Goal: Information Seeking & Learning: Learn about a topic

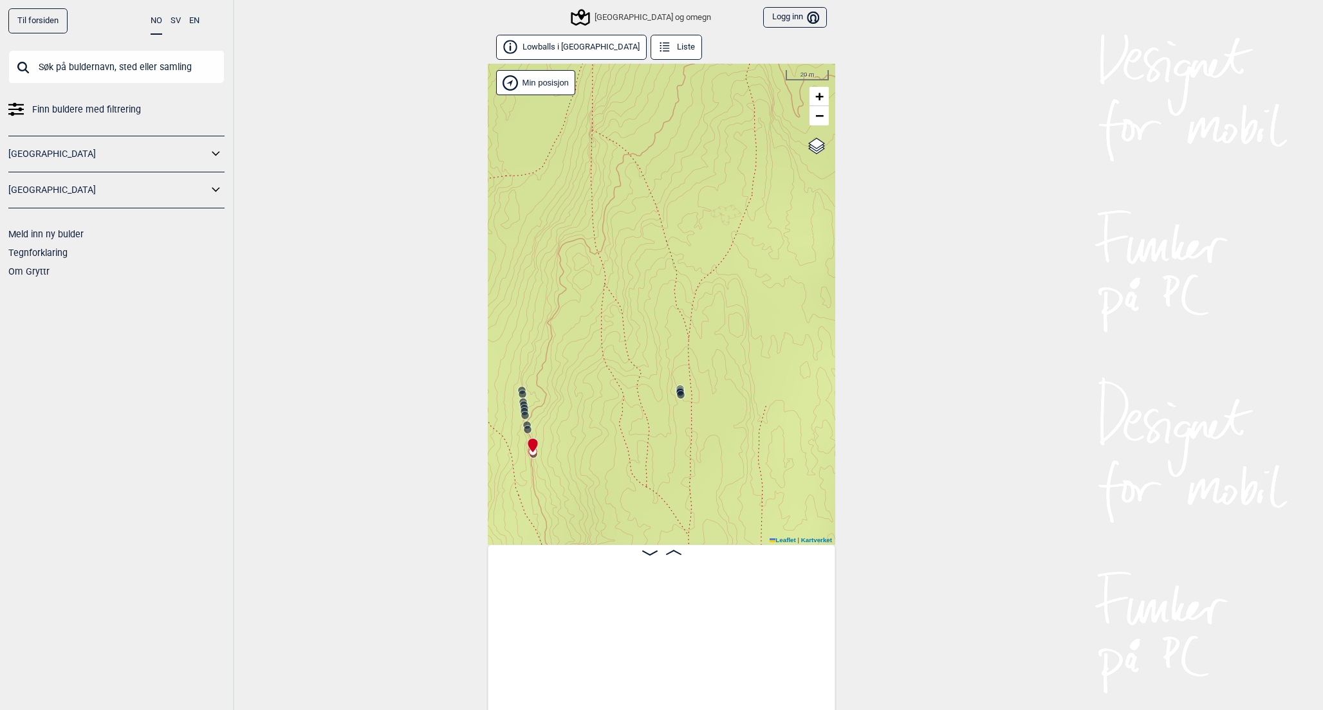
scroll to position [0, 7275]
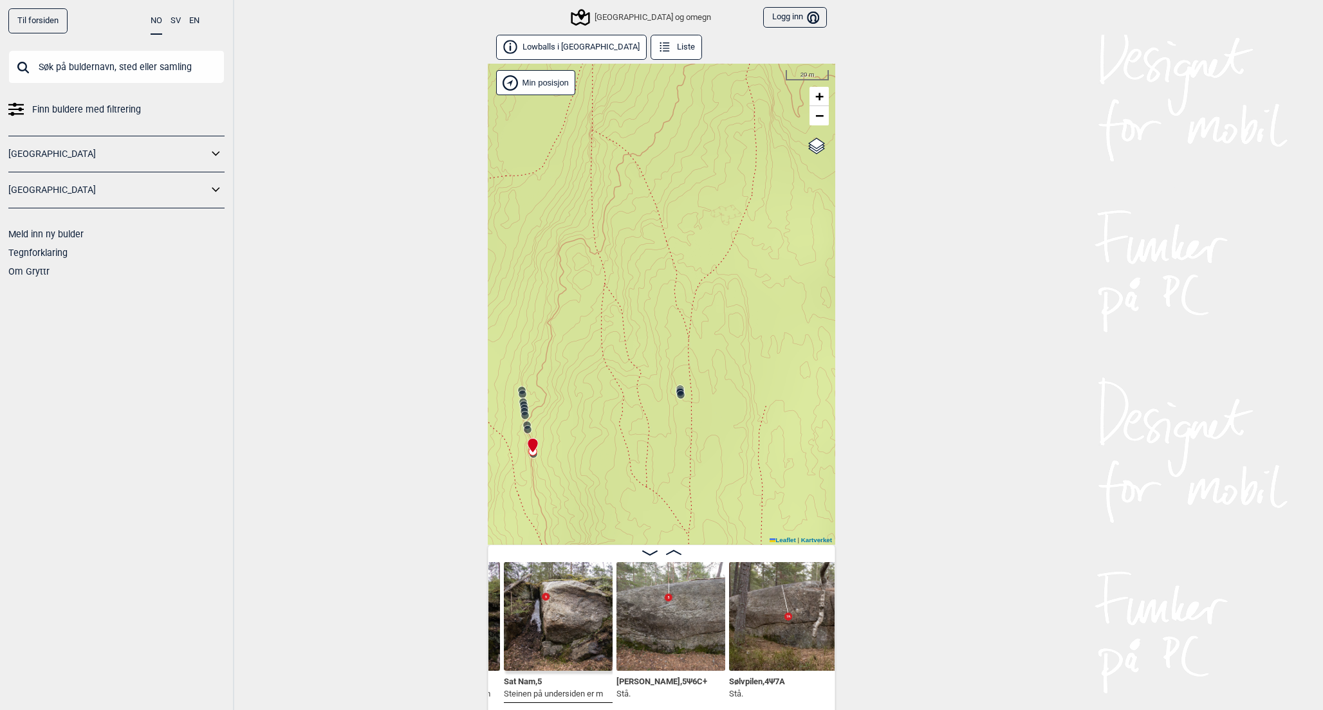
click at [50, 21] on link "Til forsiden" at bounding box center [37, 20] width 59 height 25
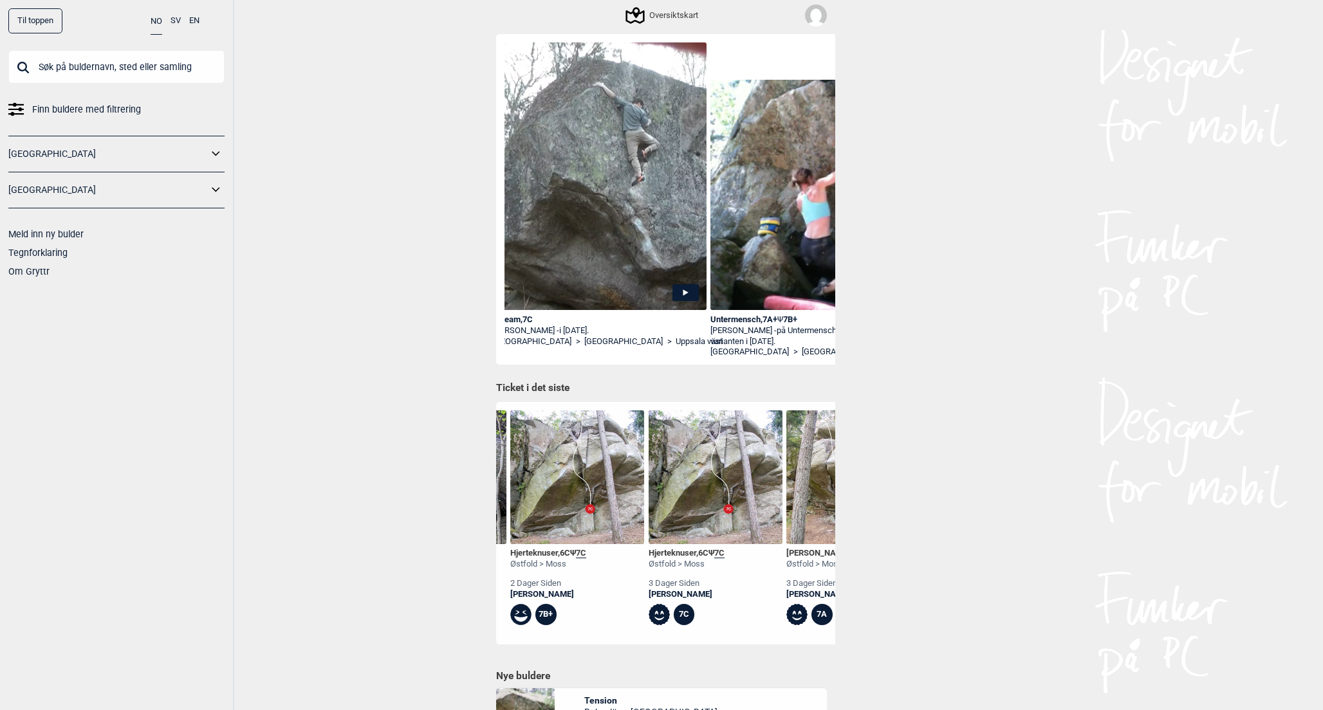
scroll to position [0, 266]
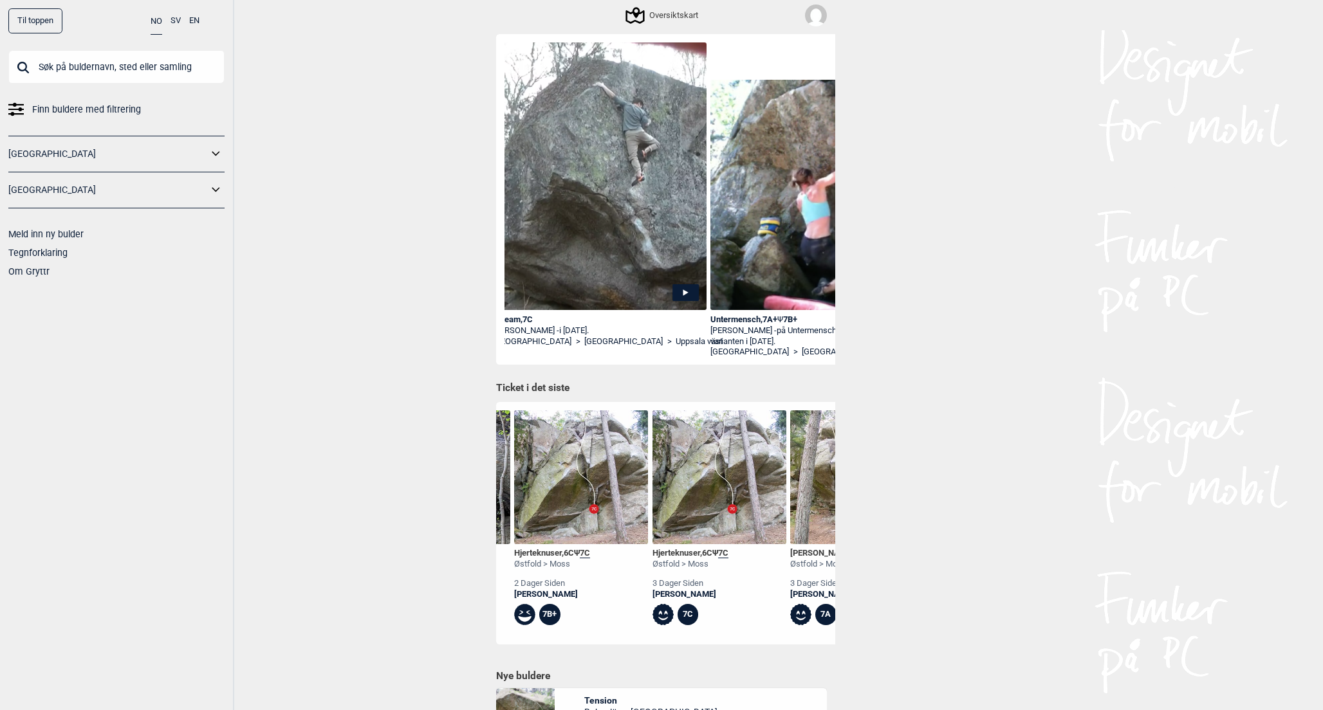
click at [739, 449] on img at bounding box center [719, 477] width 134 height 134
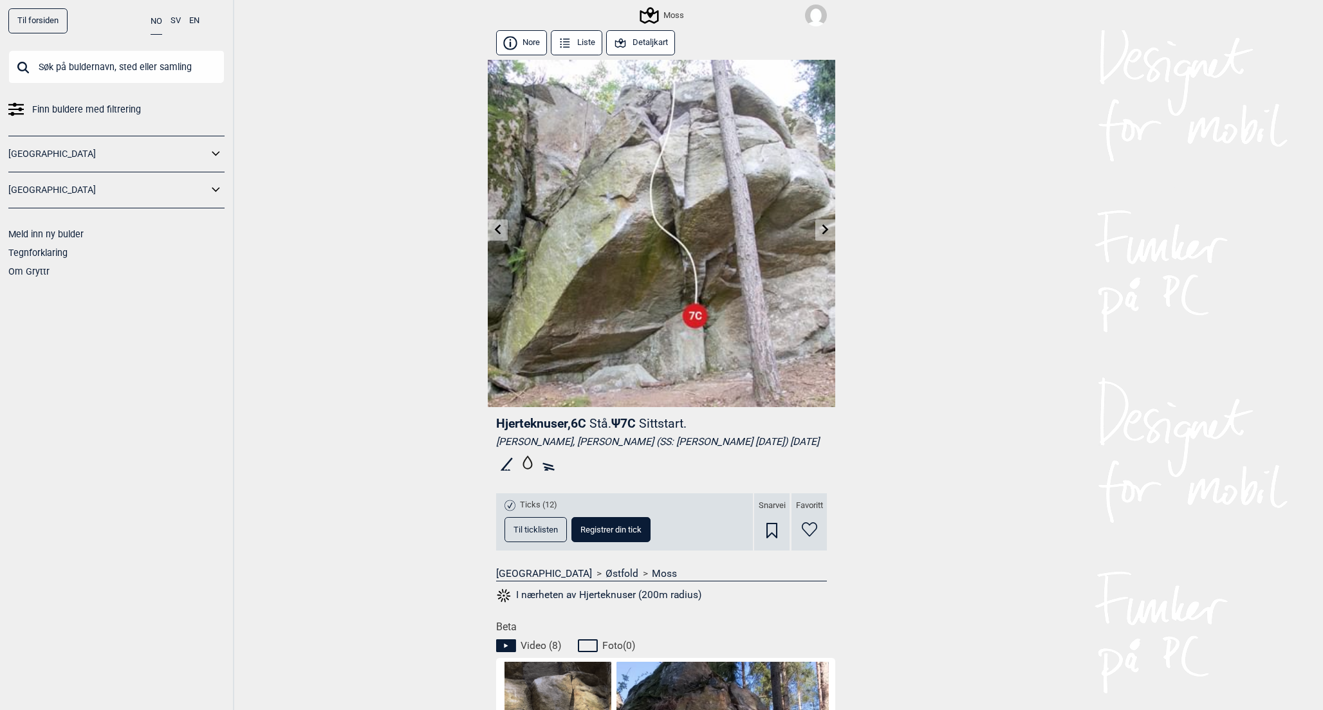
click at [555, 534] on span "Til ticklisten" at bounding box center [535, 530] width 44 height 8
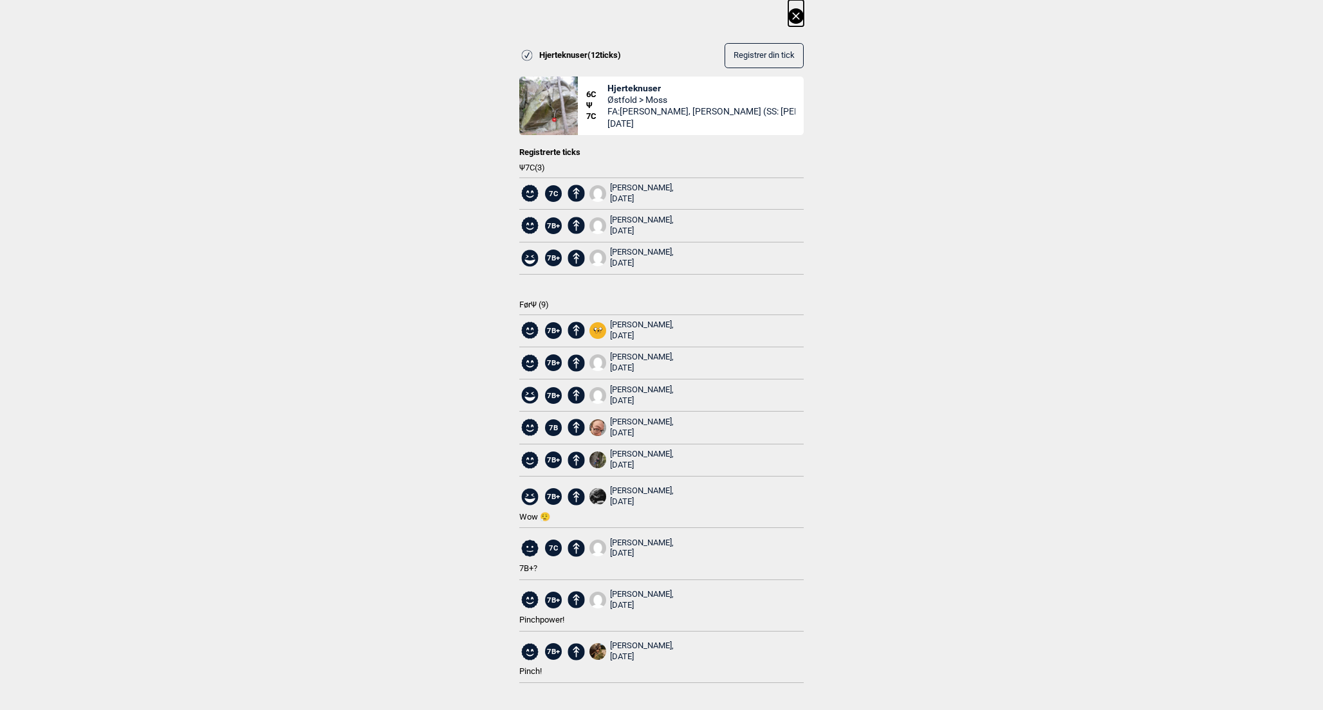
click at [798, 18] on icon at bounding box center [795, 15] width 7 height 7
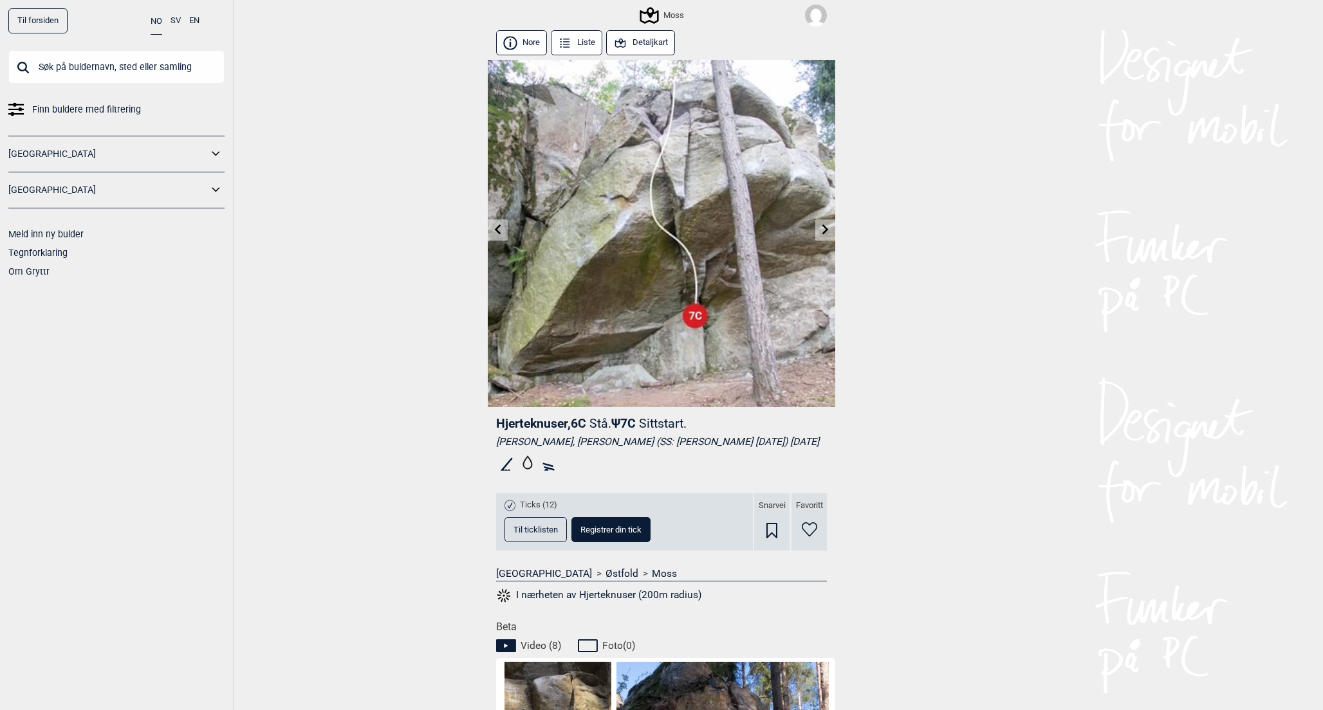
click at [42, 26] on link "Til forsiden" at bounding box center [37, 20] width 59 height 25
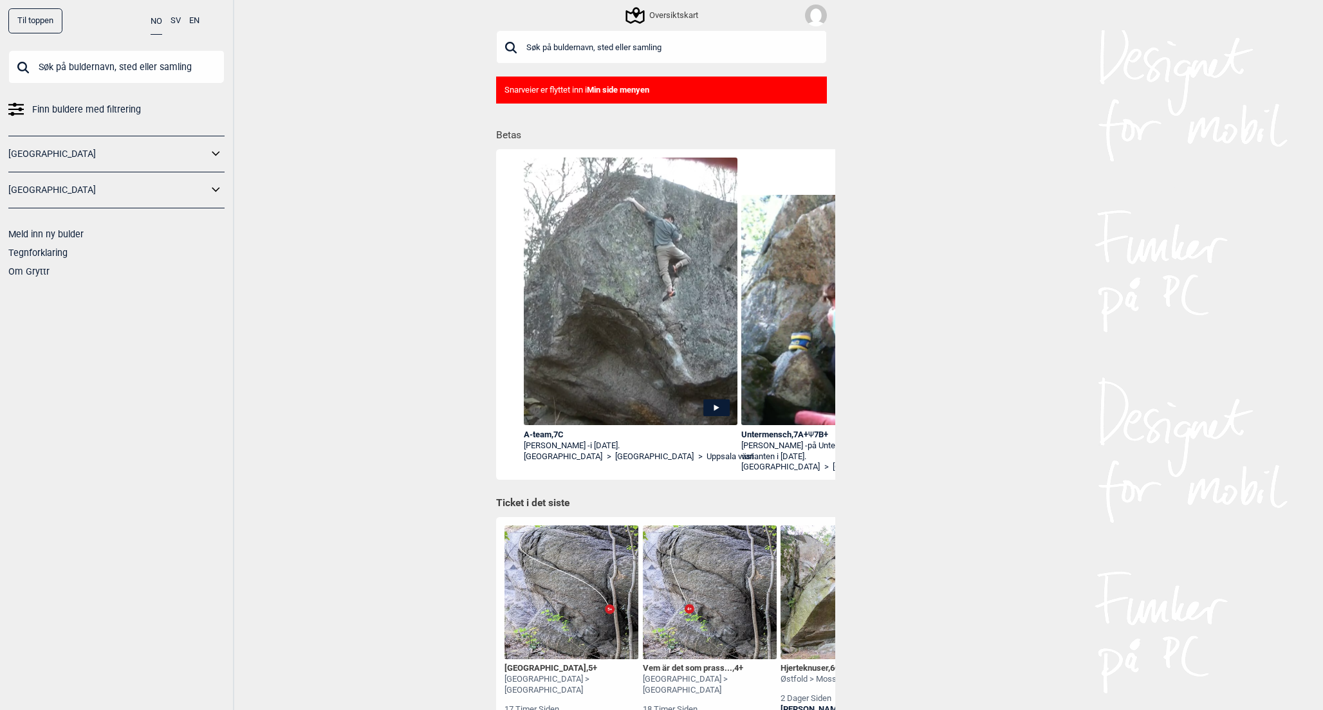
scroll to position [0, 1839]
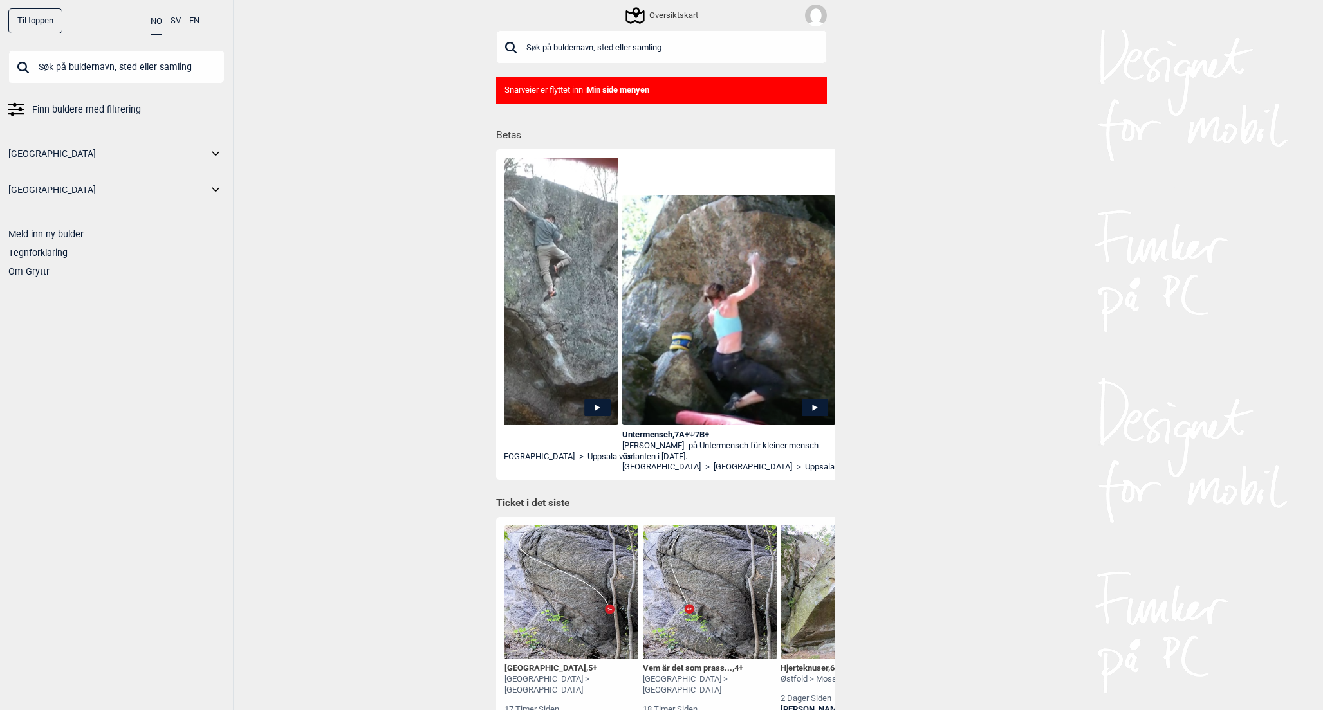
click at [40, 18] on div "Til toppen" at bounding box center [35, 20] width 54 height 25
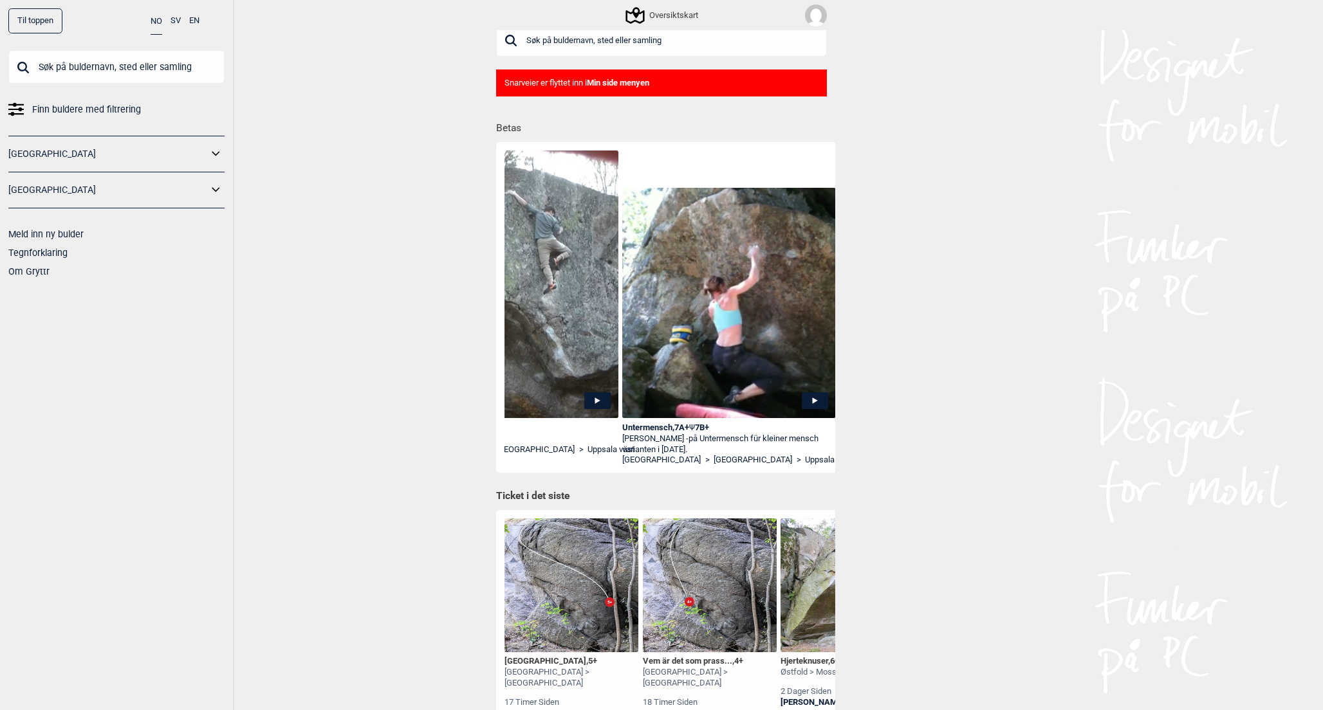
scroll to position [0, 0]
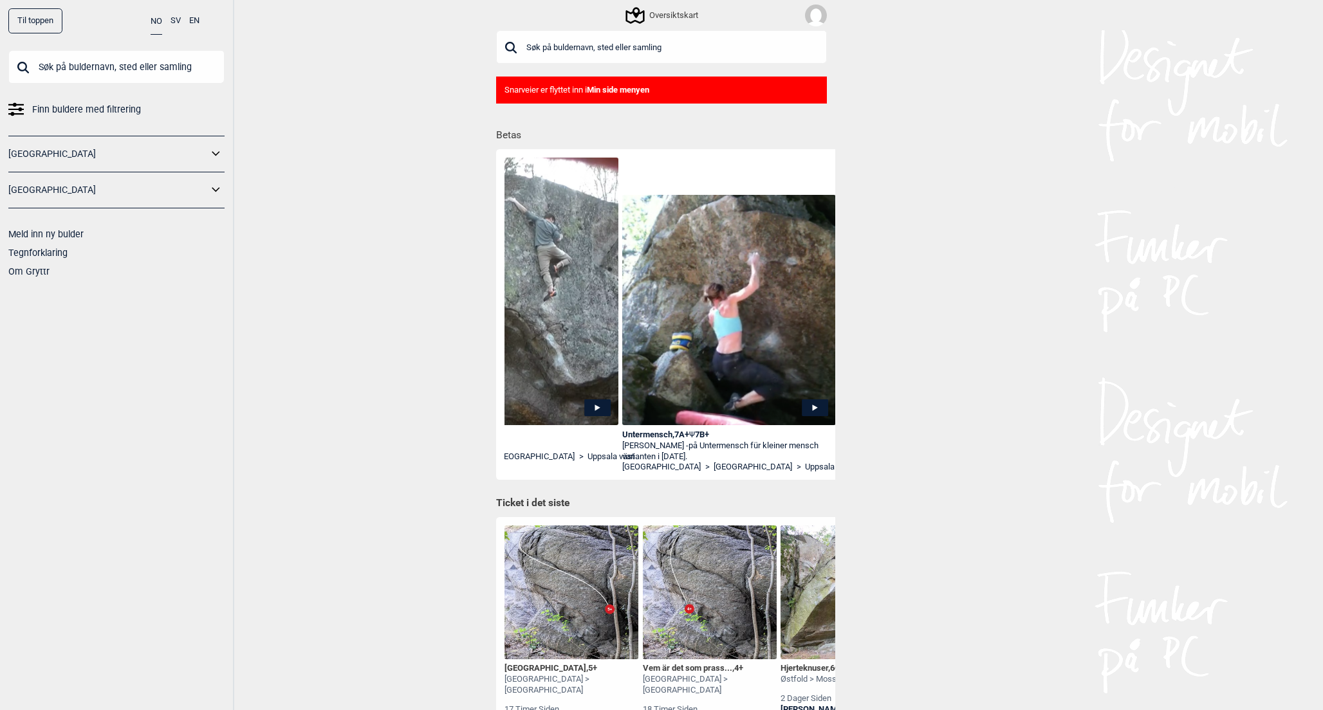
click at [28, 16] on div "Til toppen" at bounding box center [35, 20] width 54 height 25
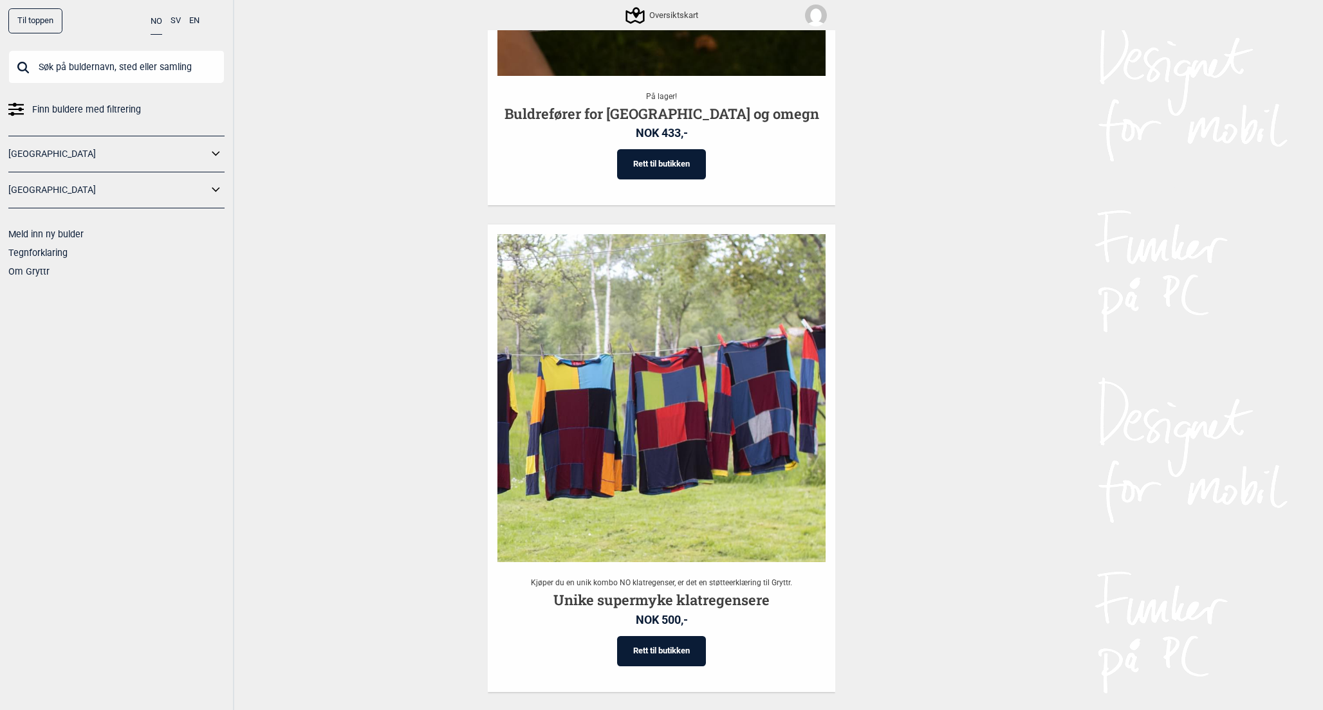
scroll to position [2258, 0]
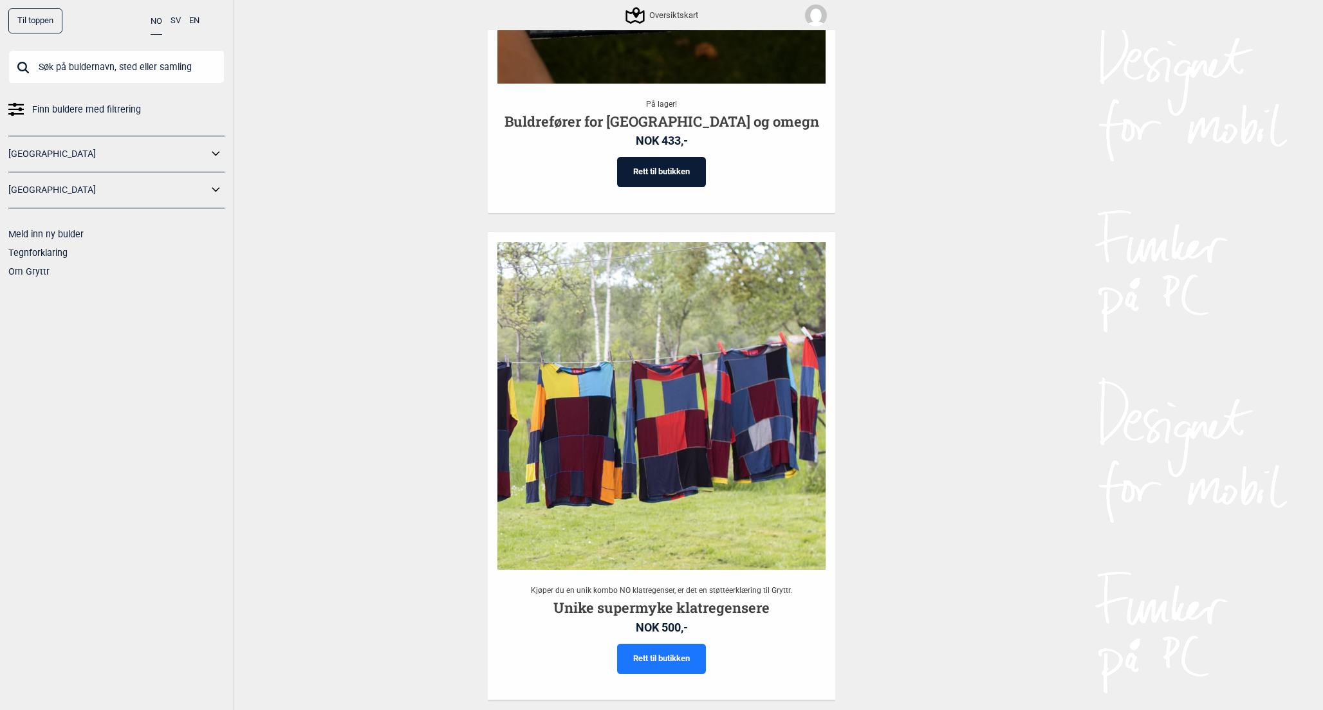
click at [683, 644] on link "Rett til butikken" at bounding box center [661, 659] width 89 height 30
click at [400, 152] on div "Til toppen NO SV EN Finn buldere med filtrering Norge Sverige Meld inn ny bulde…" at bounding box center [661, 355] width 1323 height 710
click at [34, 29] on div "Til toppen" at bounding box center [35, 20] width 54 height 25
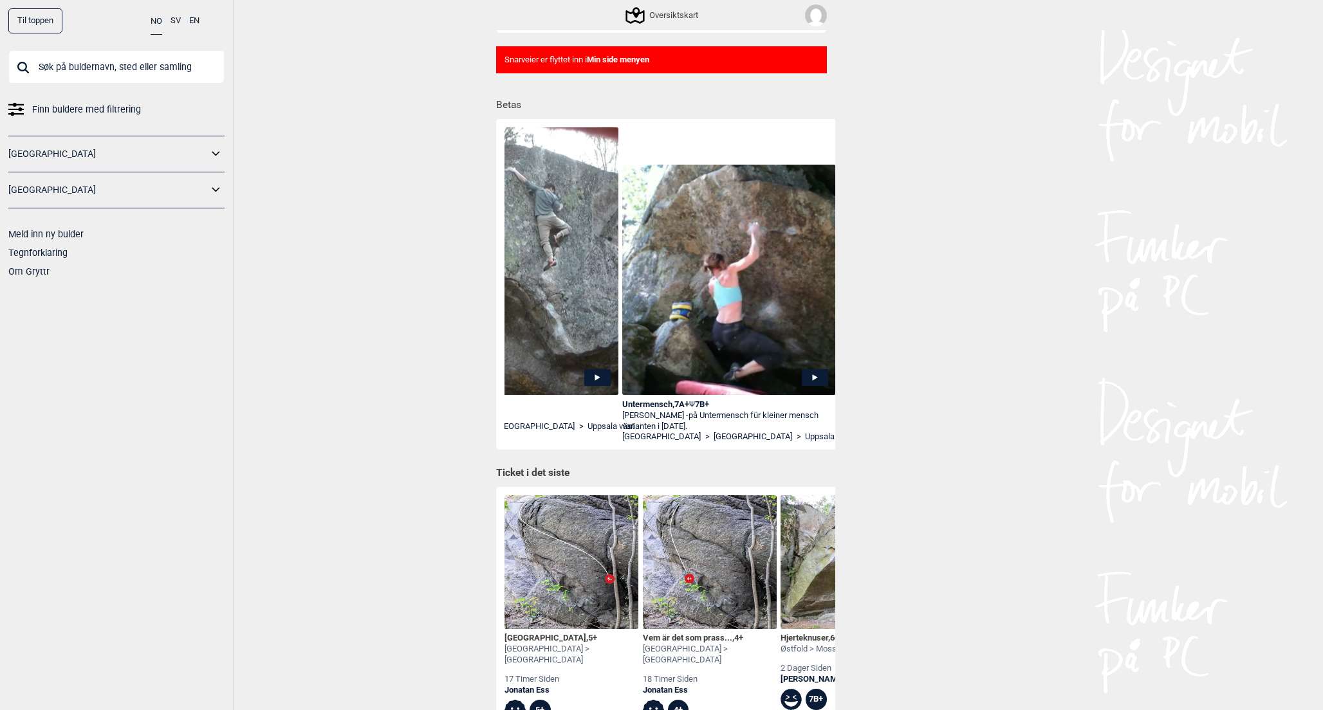
click at [179, 52] on input "text" at bounding box center [116, 66] width 216 height 33
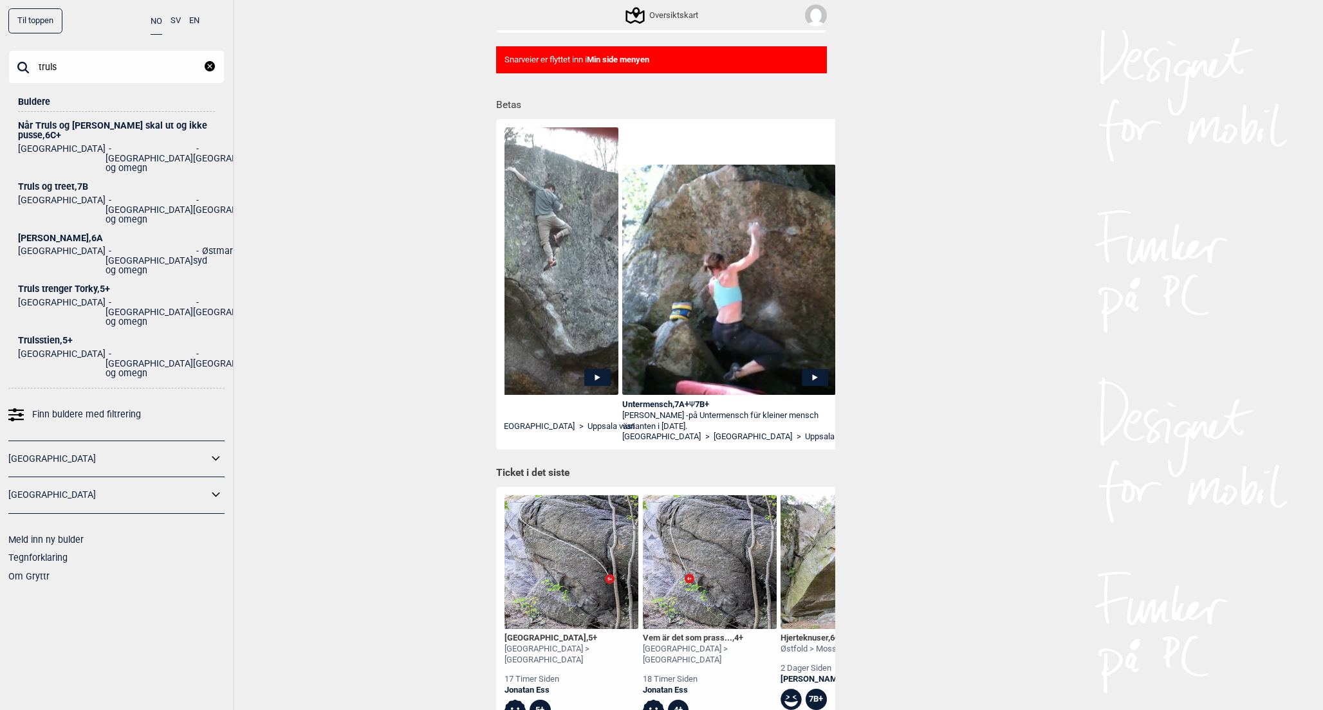
type input "truls"
click at [69, 182] on div "Truls og treet , 7B" at bounding box center [116, 187] width 197 height 10
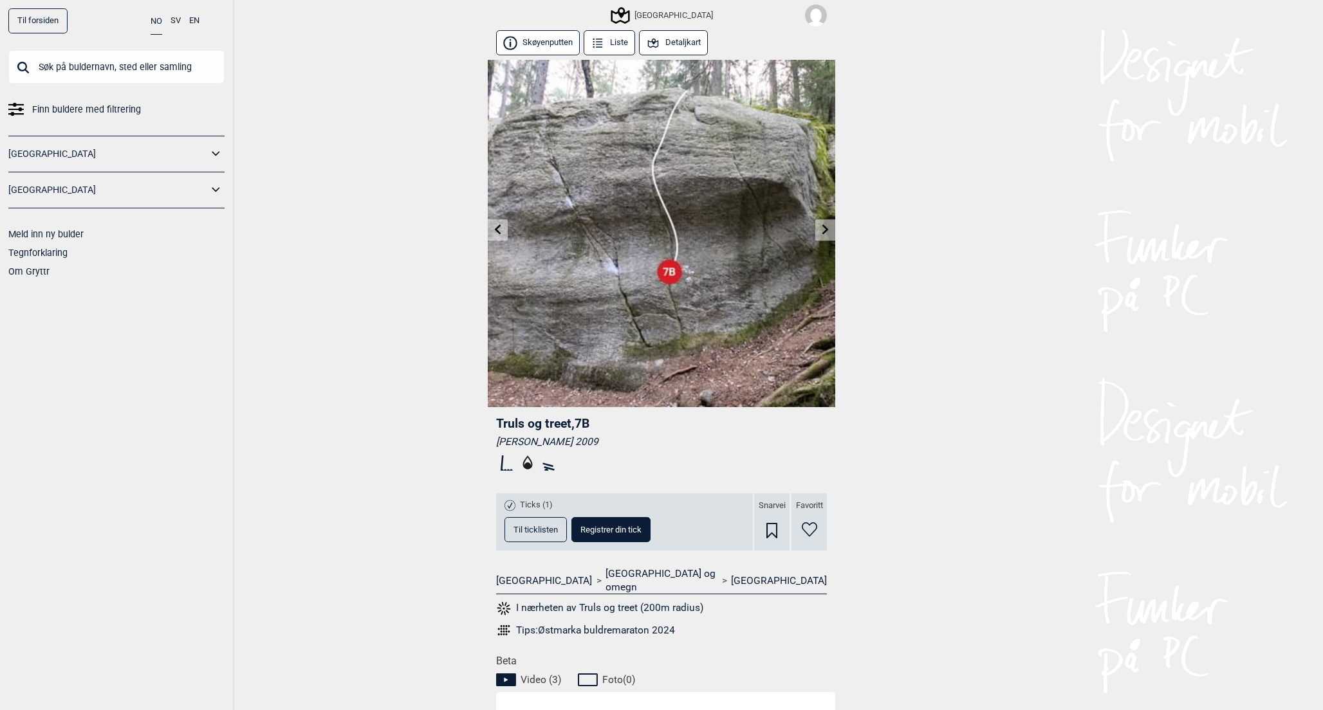
click at [610, 279] on img at bounding box center [661, 233] width 347 height 347
click at [535, 537] on button "Til ticklisten" at bounding box center [535, 529] width 62 height 25
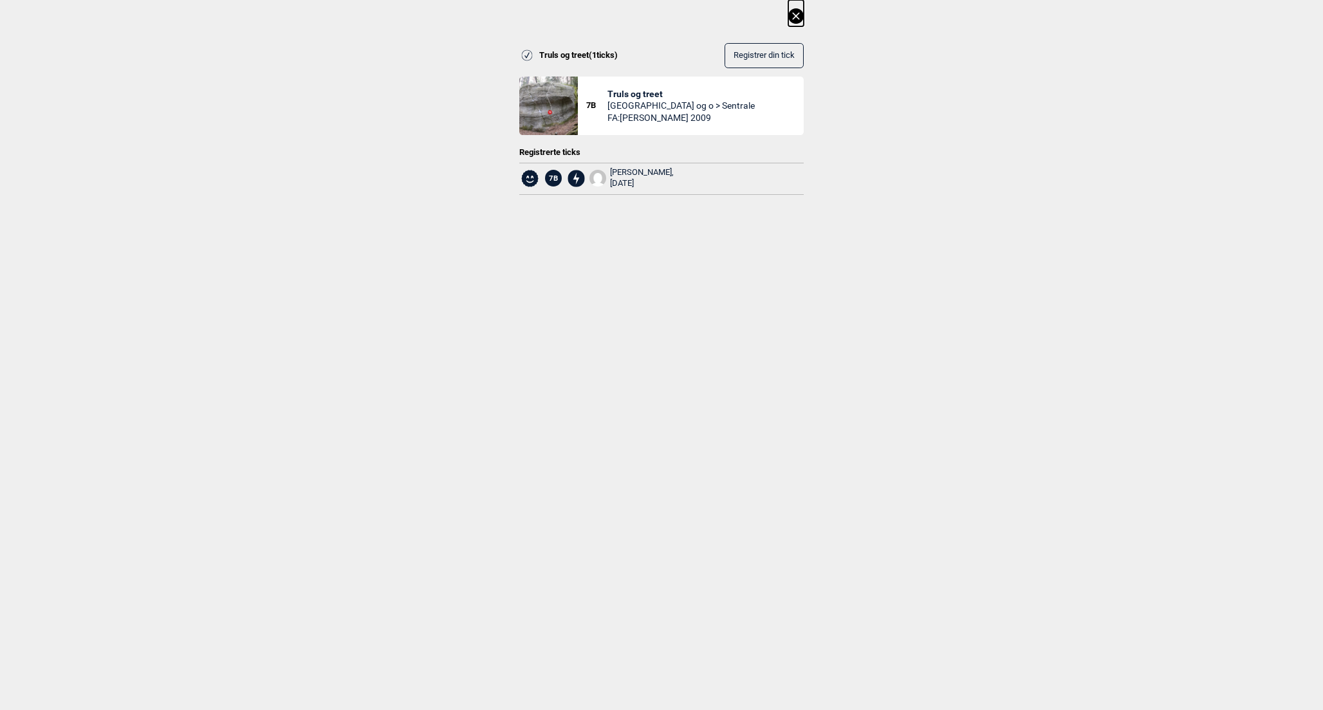
click at [630, 97] on span "Truls og treet" at bounding box center [680, 94] width 147 height 12
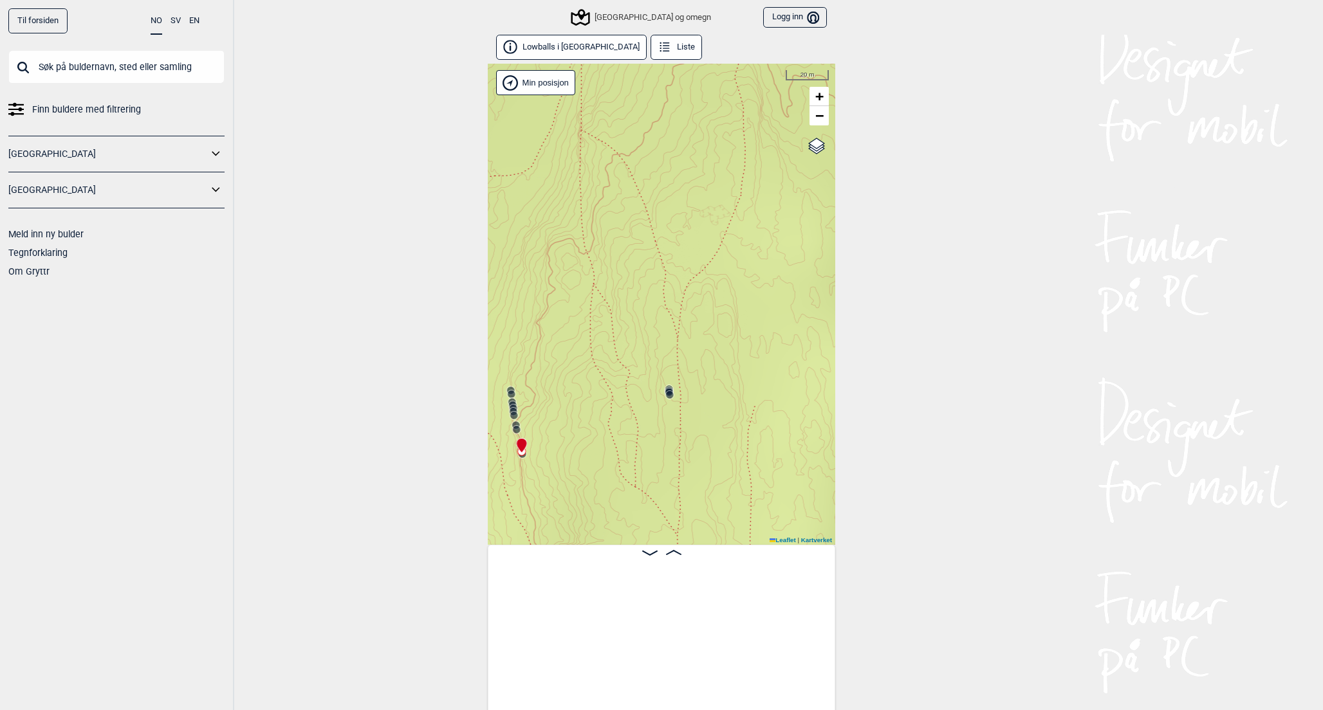
scroll to position [0, 7275]
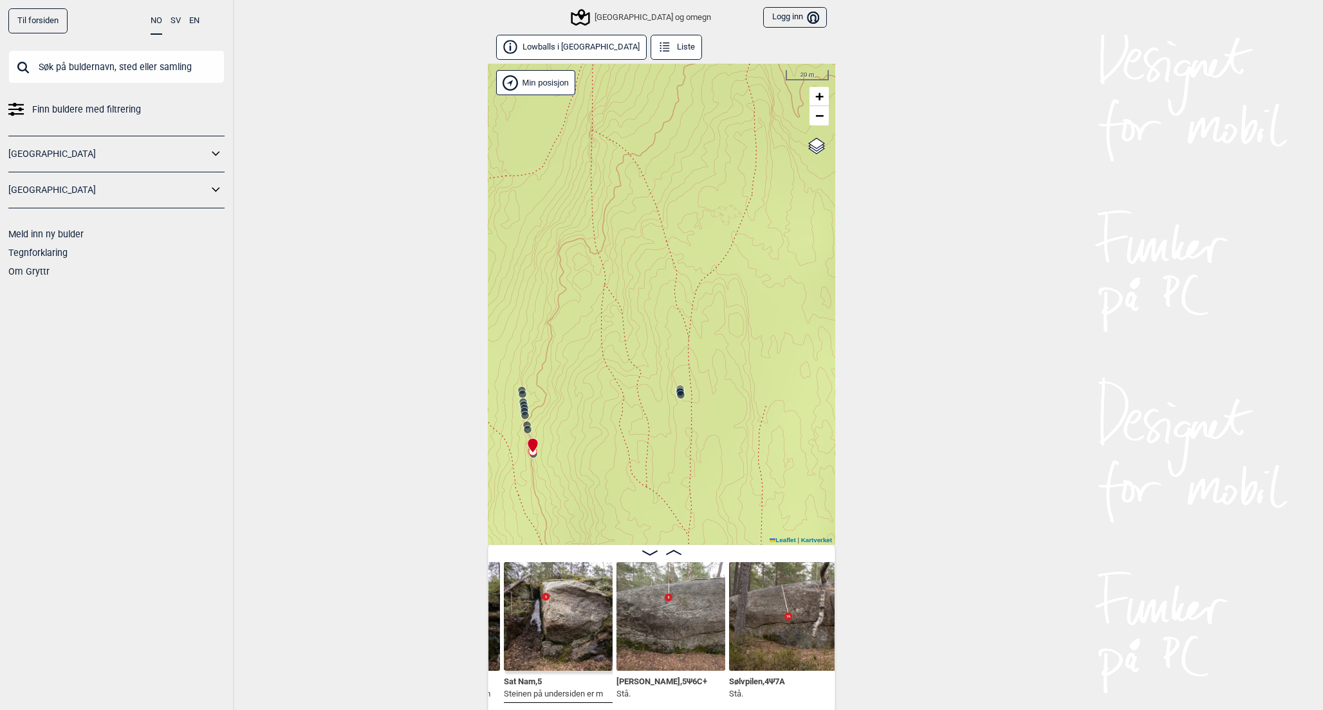
click at [42, 31] on link "Til forsiden" at bounding box center [37, 20] width 59 height 25
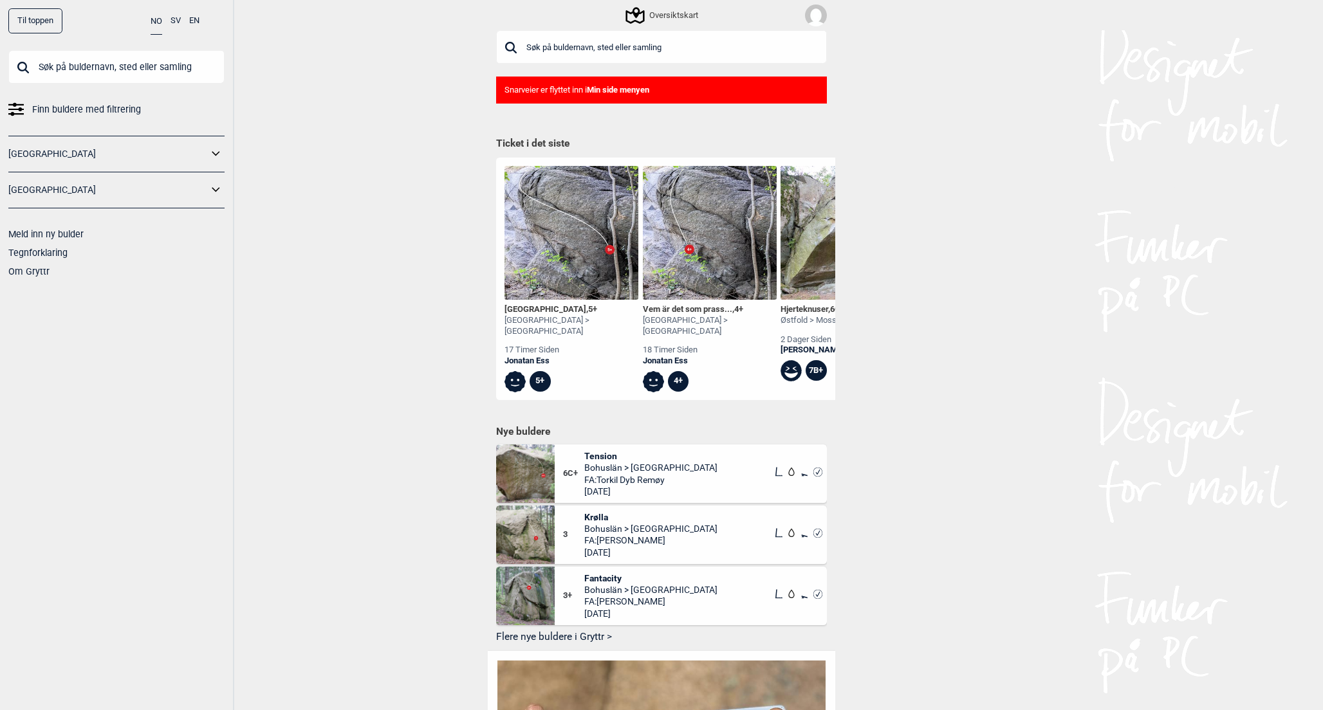
click at [657, 19] on div "Oversiktskart" at bounding box center [662, 15] width 71 height 15
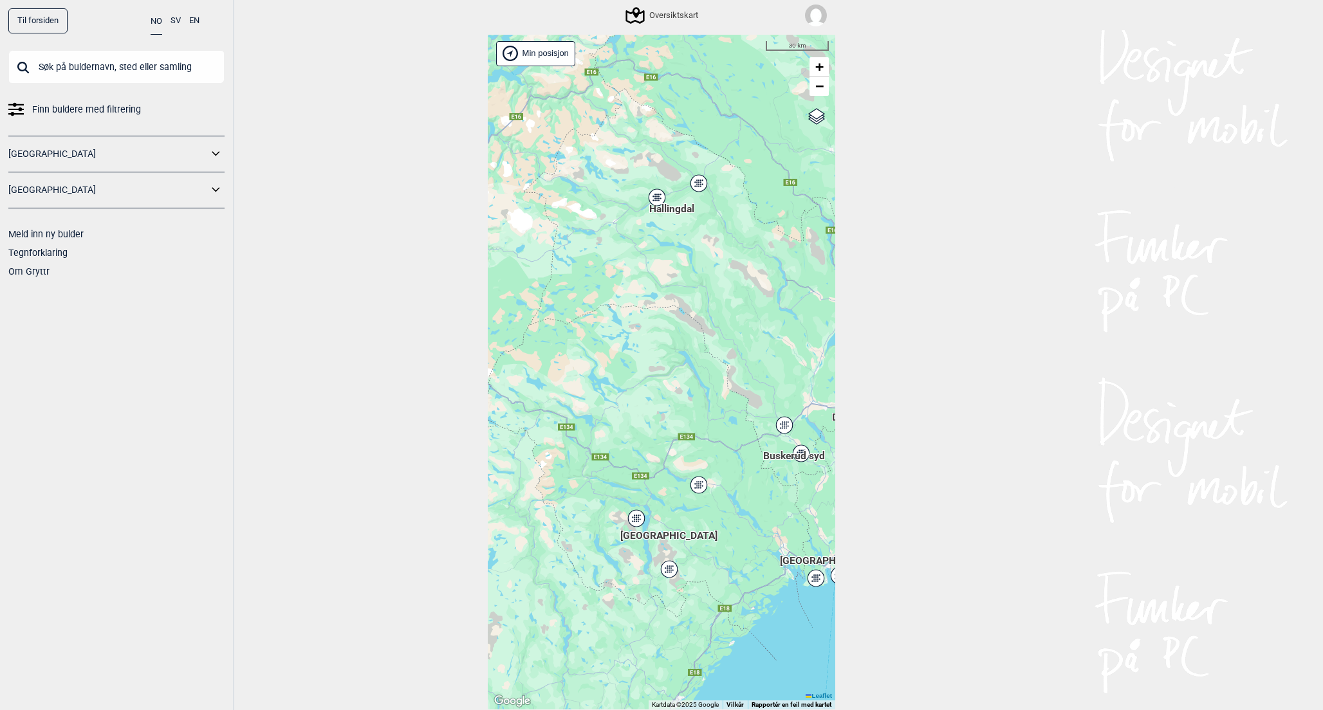
drag, startPoint x: 553, startPoint y: 294, endPoint x: 654, endPoint y: 299, distance: 101.1
click at [654, 299] on div "Hallingdal Stange [GEOGRAPHIC_DATA] syd [GEOGRAPHIC_DATA] og omegn [GEOGRAPHIC_…" at bounding box center [661, 373] width 347 height 676
click at [665, 202] on span "Hallingdal" at bounding box center [671, 202] width 45 height 0
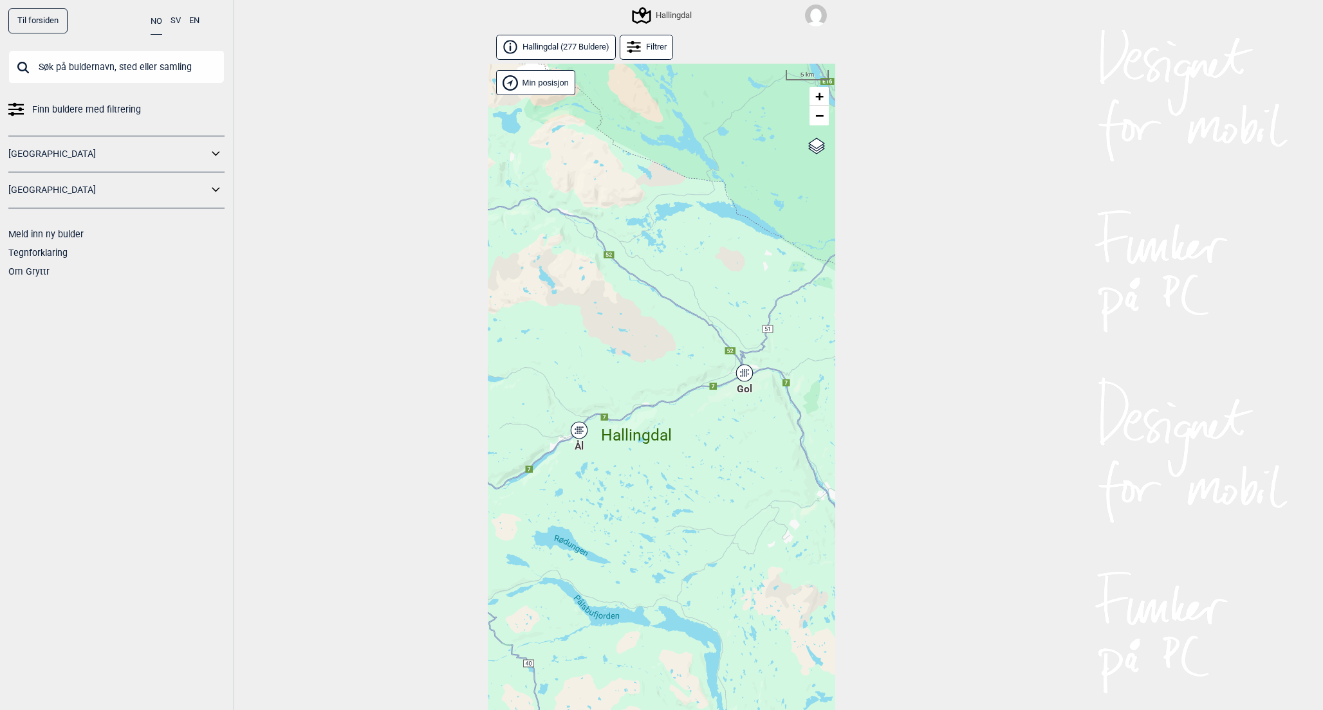
click at [577, 429] on div "Hallingdal Stange [GEOGRAPHIC_DATA] syd [GEOGRAPHIC_DATA] og omegn [GEOGRAPHIC_…" at bounding box center [661, 402] width 347 height 676
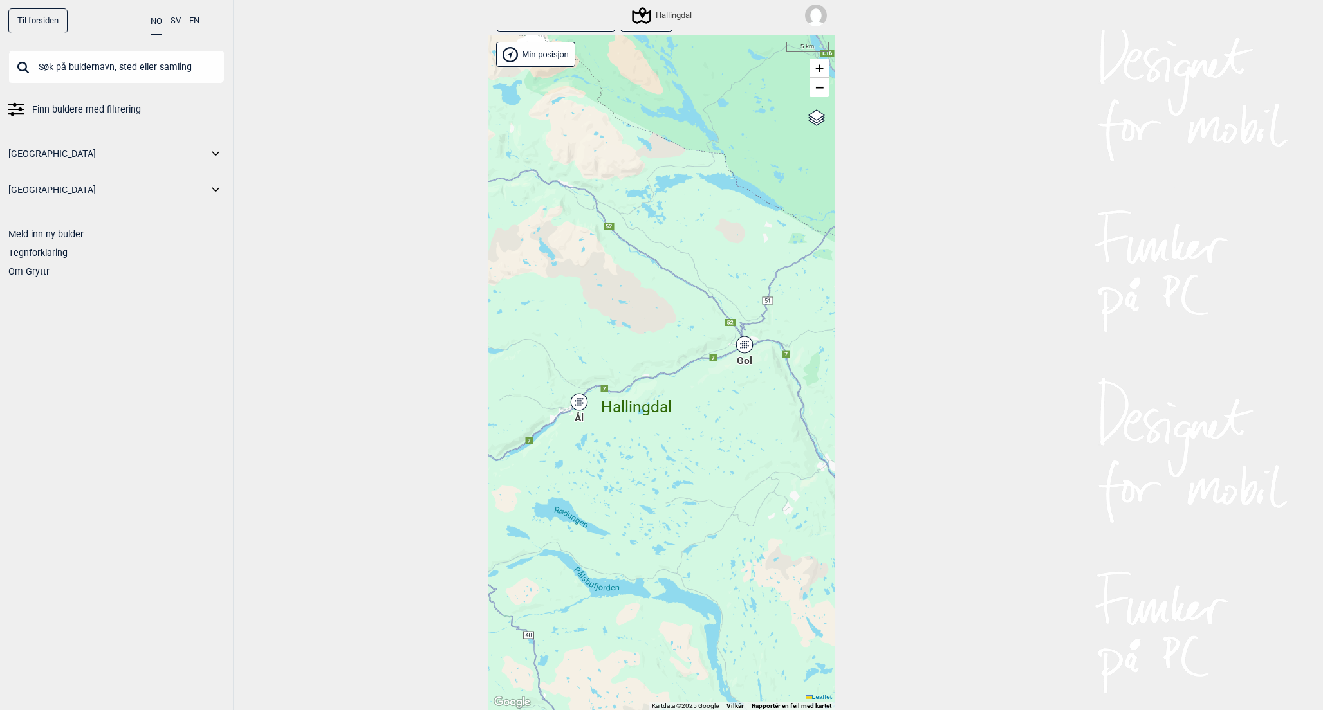
click at [580, 395] on icon at bounding box center [579, 402] width 16 height 17
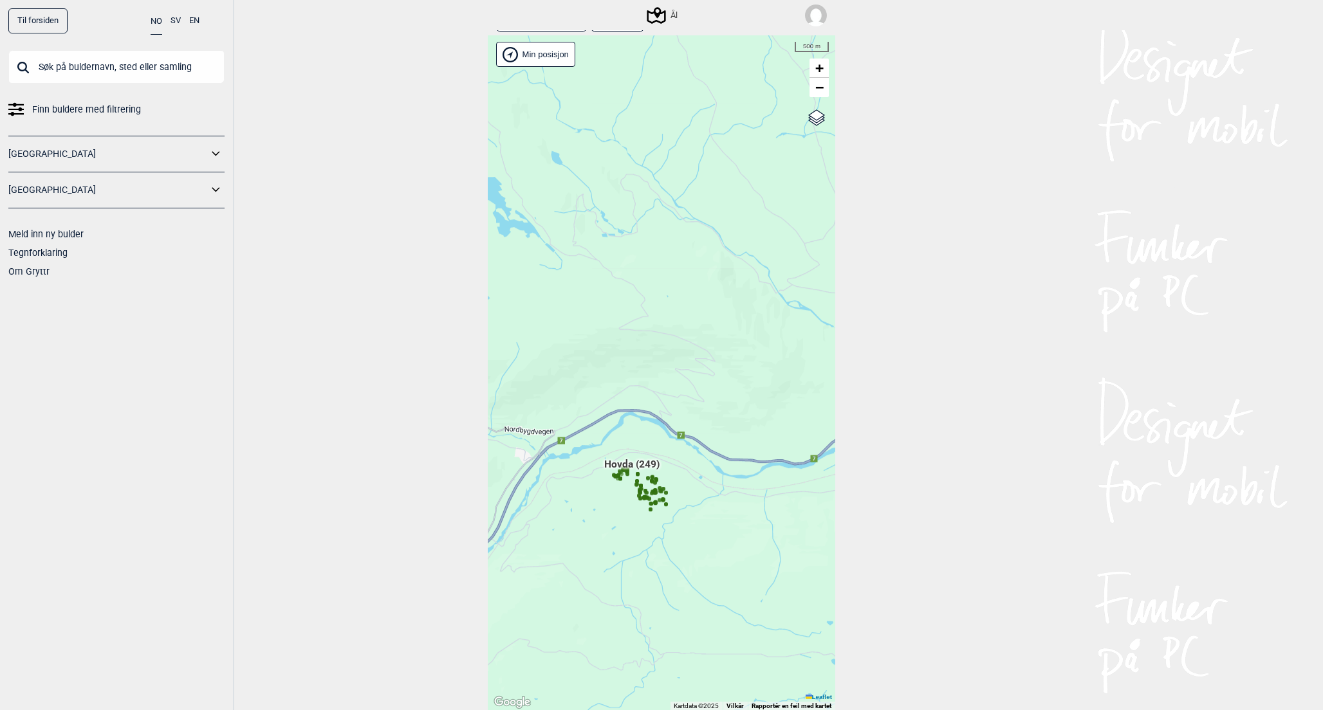
drag, startPoint x: 716, startPoint y: 432, endPoint x: 625, endPoint y: 562, distance: 158.5
click at [626, 562] on div "Hallingdal Stange [GEOGRAPHIC_DATA] syd [GEOGRAPHIC_DATA] og omegn [GEOGRAPHIC_…" at bounding box center [661, 373] width 347 height 676
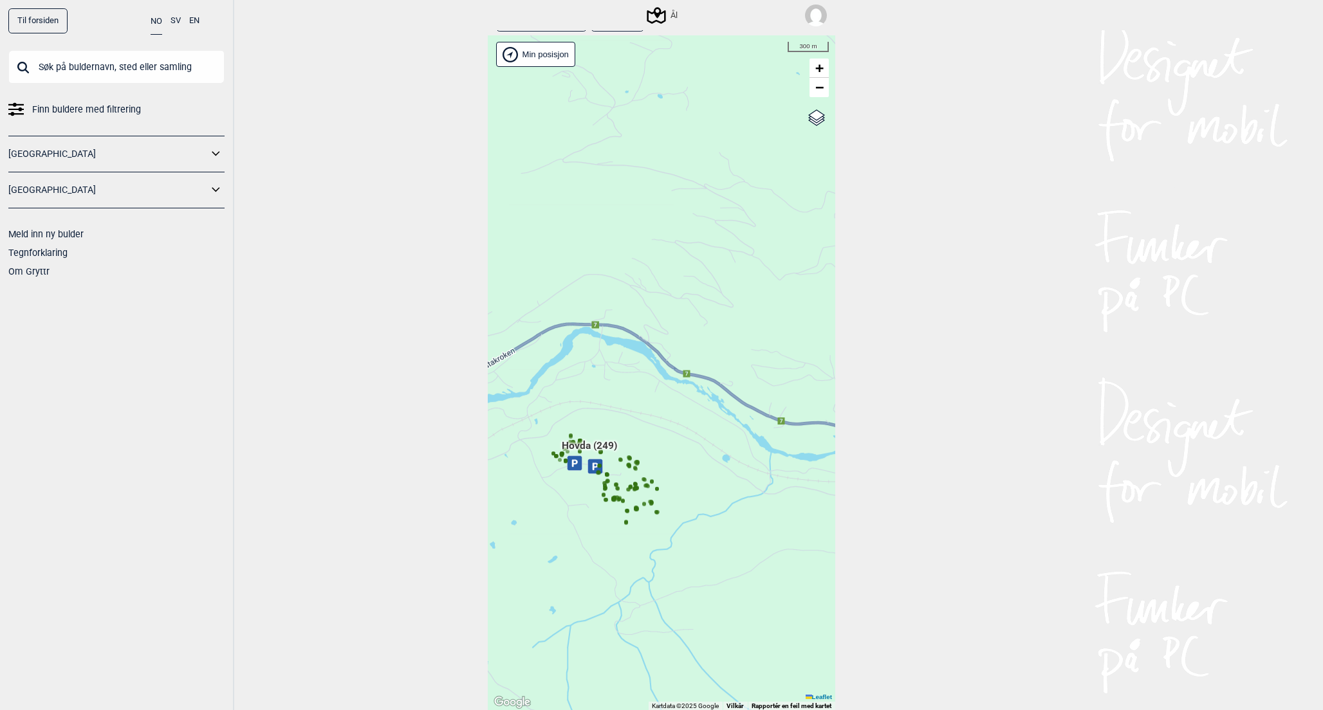
click at [561, 461] on circle at bounding box center [560, 460] width 4 height 4
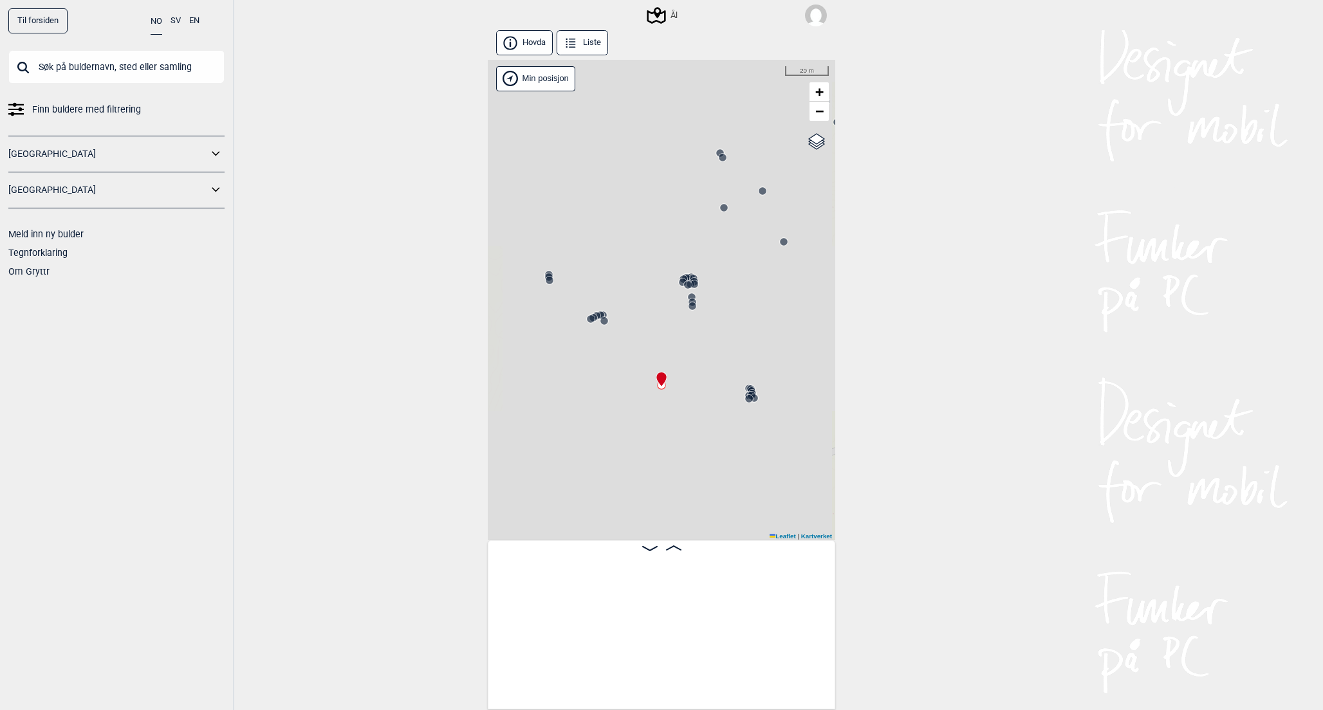
scroll to position [0, 1078]
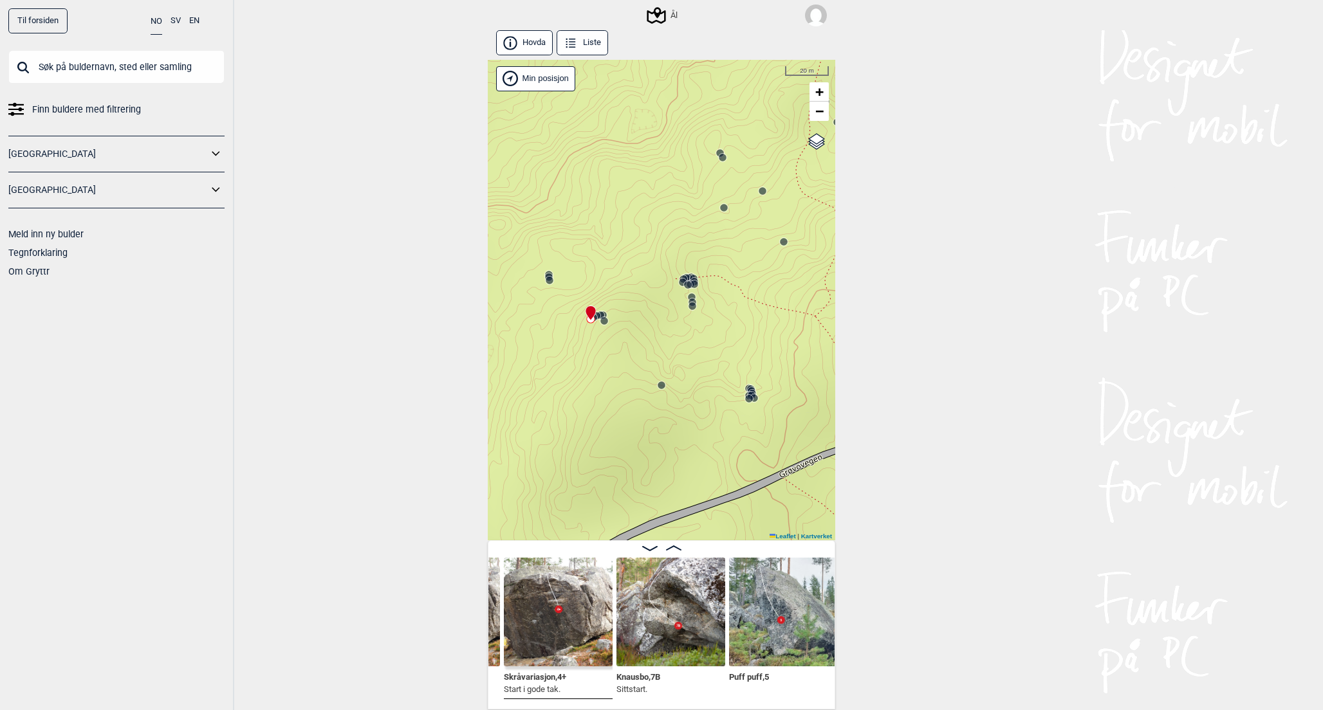
click at [582, 35] on button "Liste" at bounding box center [582, 42] width 51 height 25
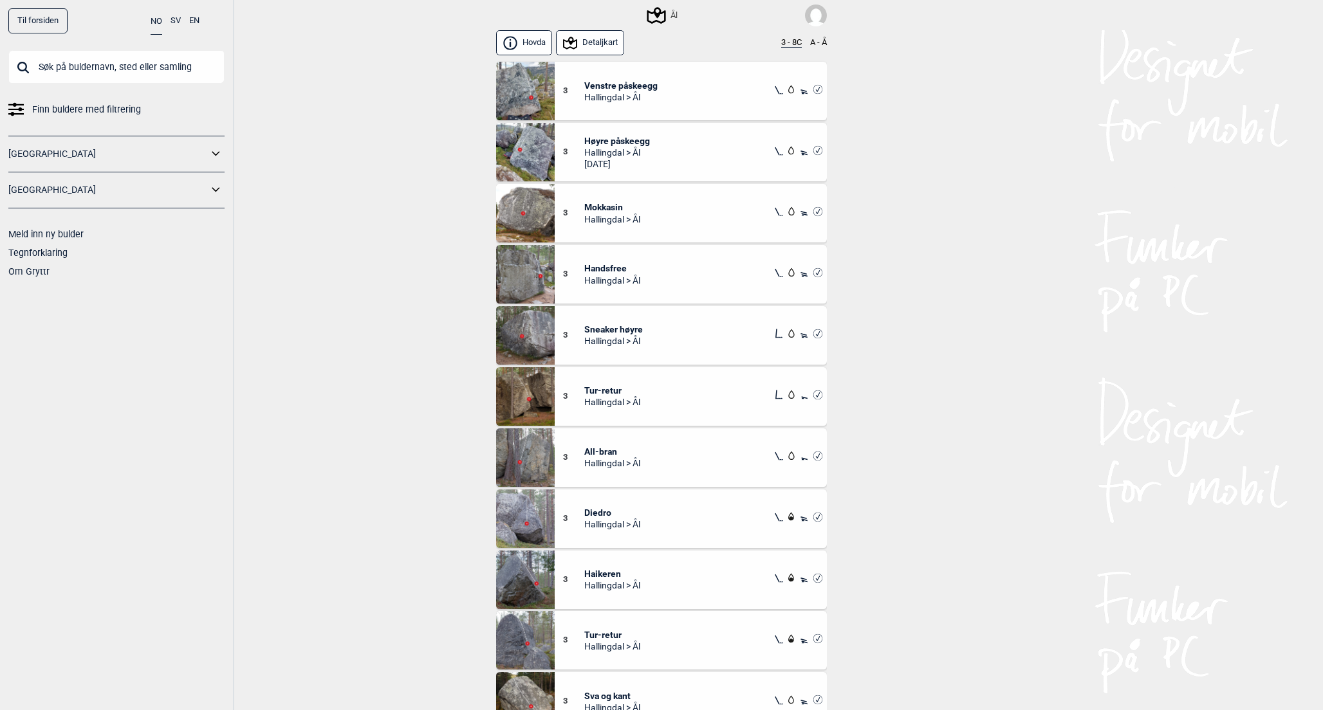
click at [790, 41] on button "3 - 8C" at bounding box center [791, 43] width 21 height 10
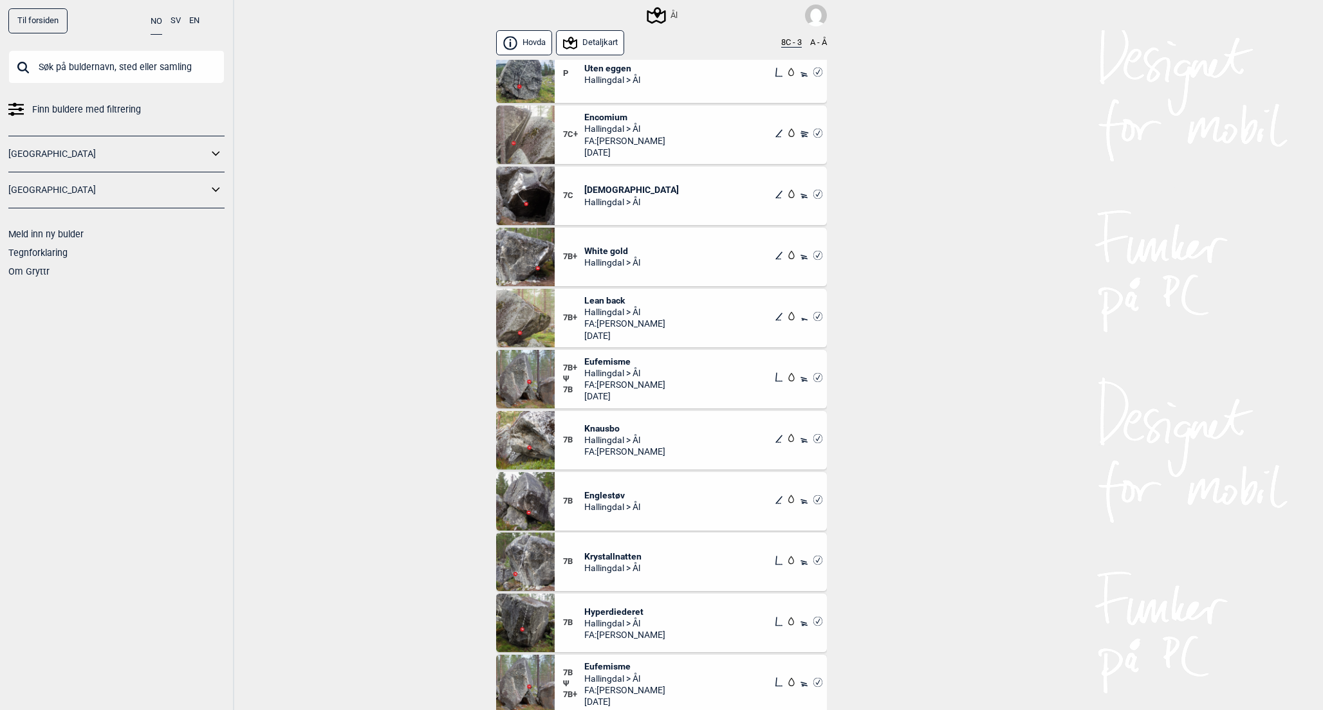
scroll to position [257, 0]
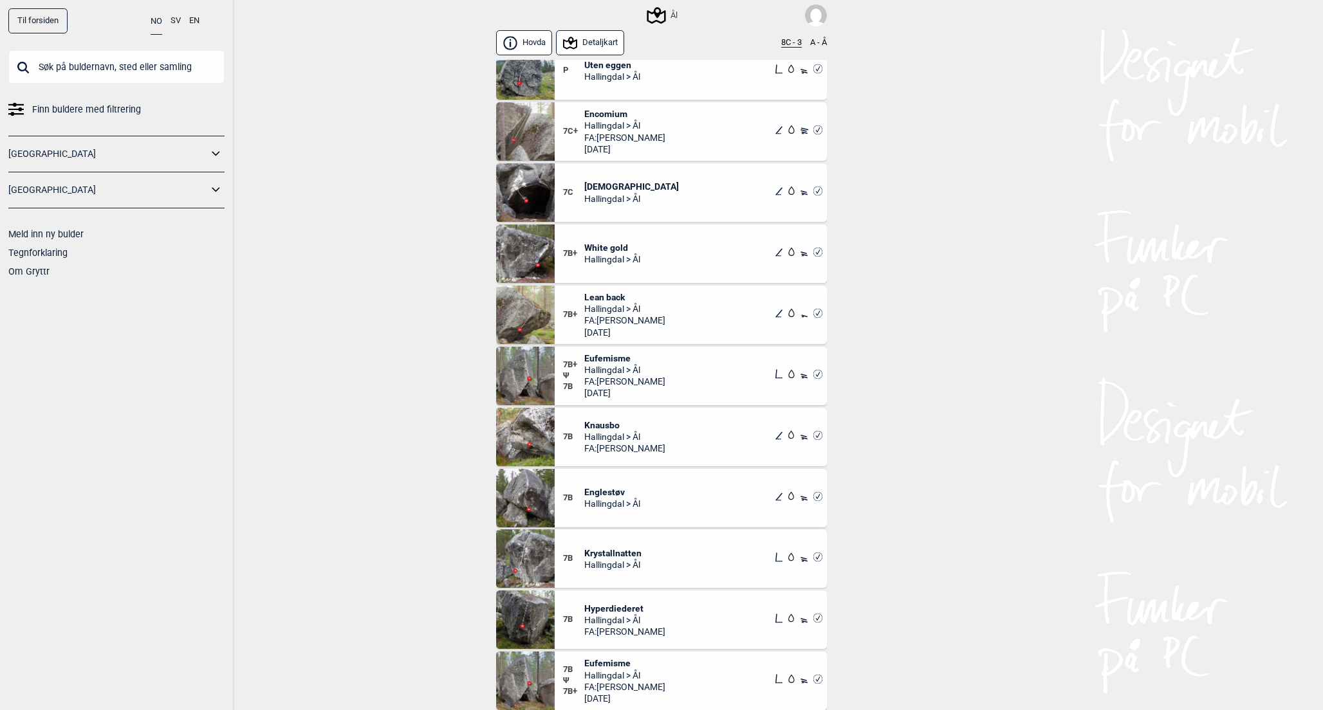
click at [594, 423] on span "Knausbo" at bounding box center [624, 425] width 81 height 12
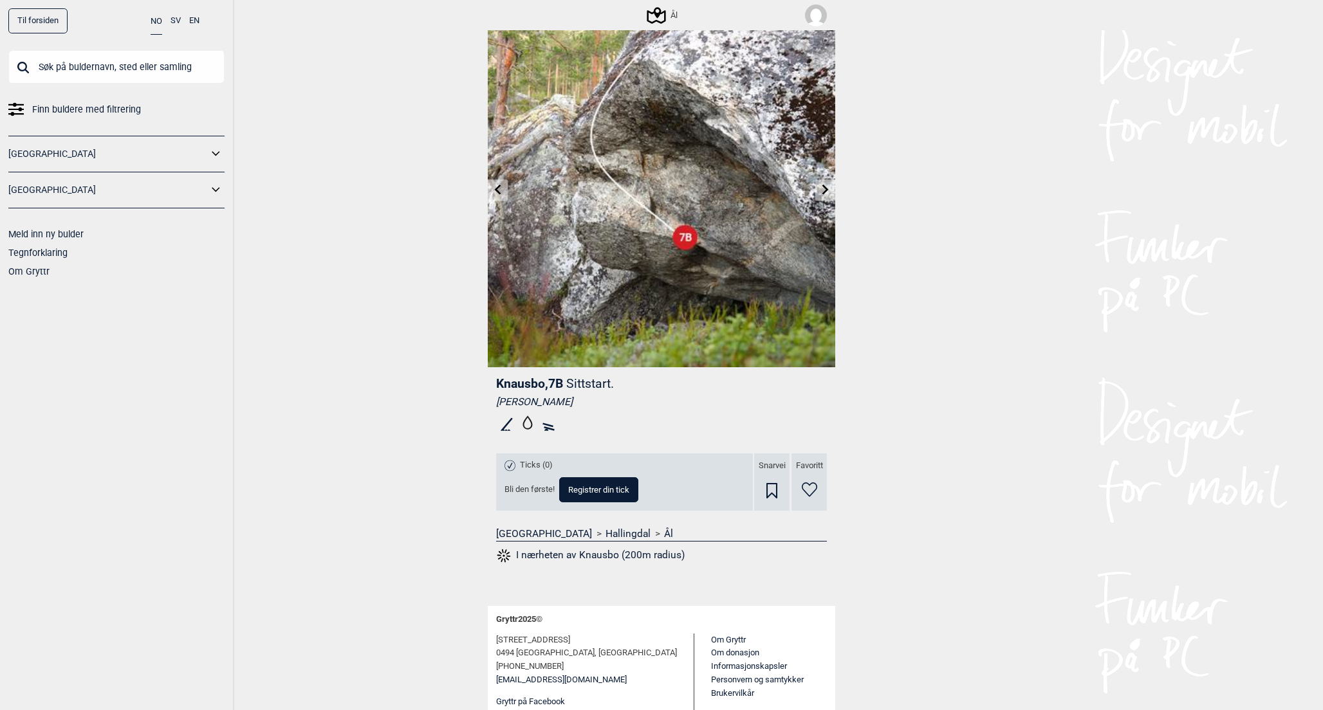
scroll to position [65, 0]
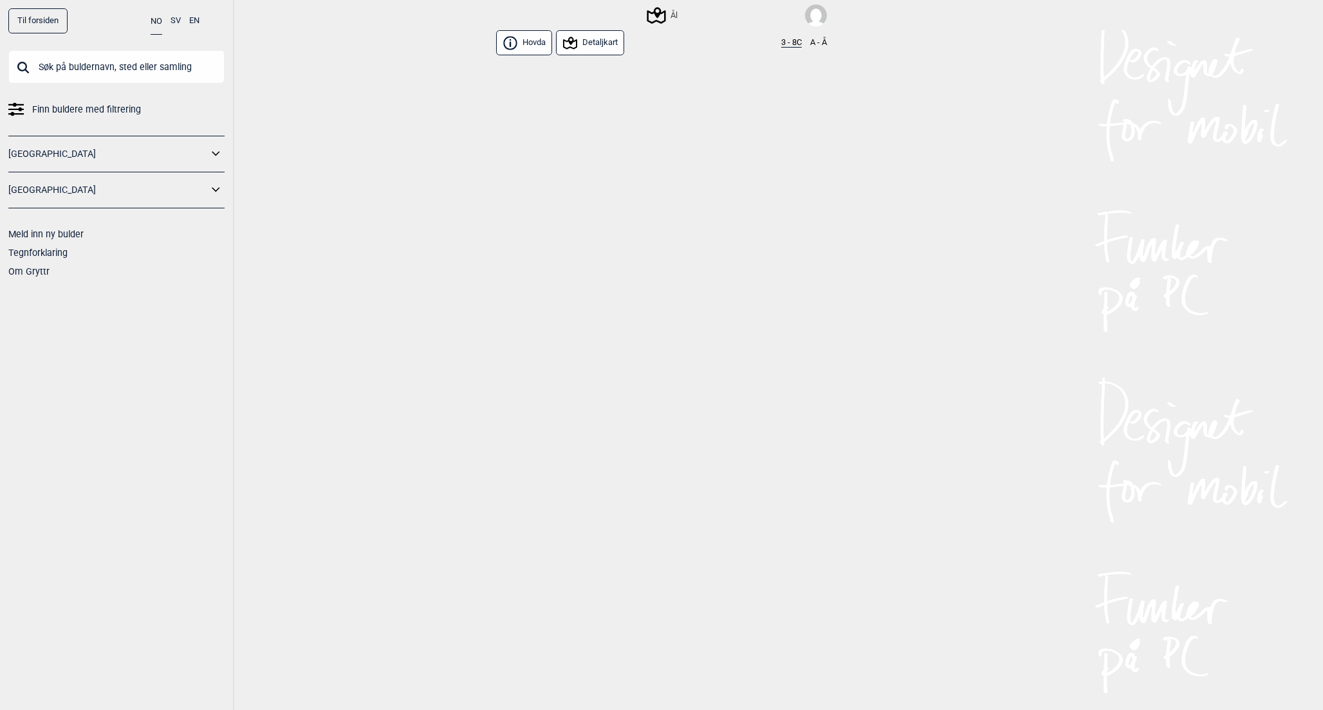
scroll to position [3864, 0]
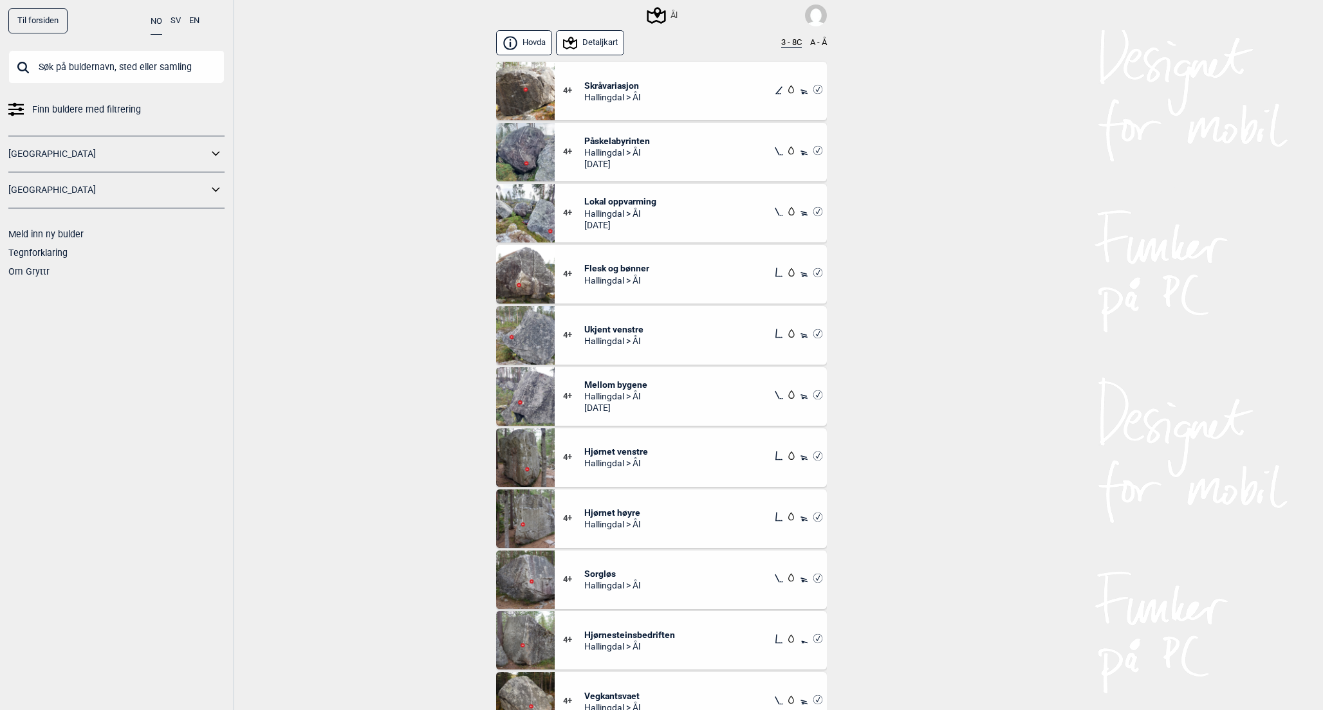
click at [789, 43] on button "3 - 8C" at bounding box center [791, 43] width 21 height 10
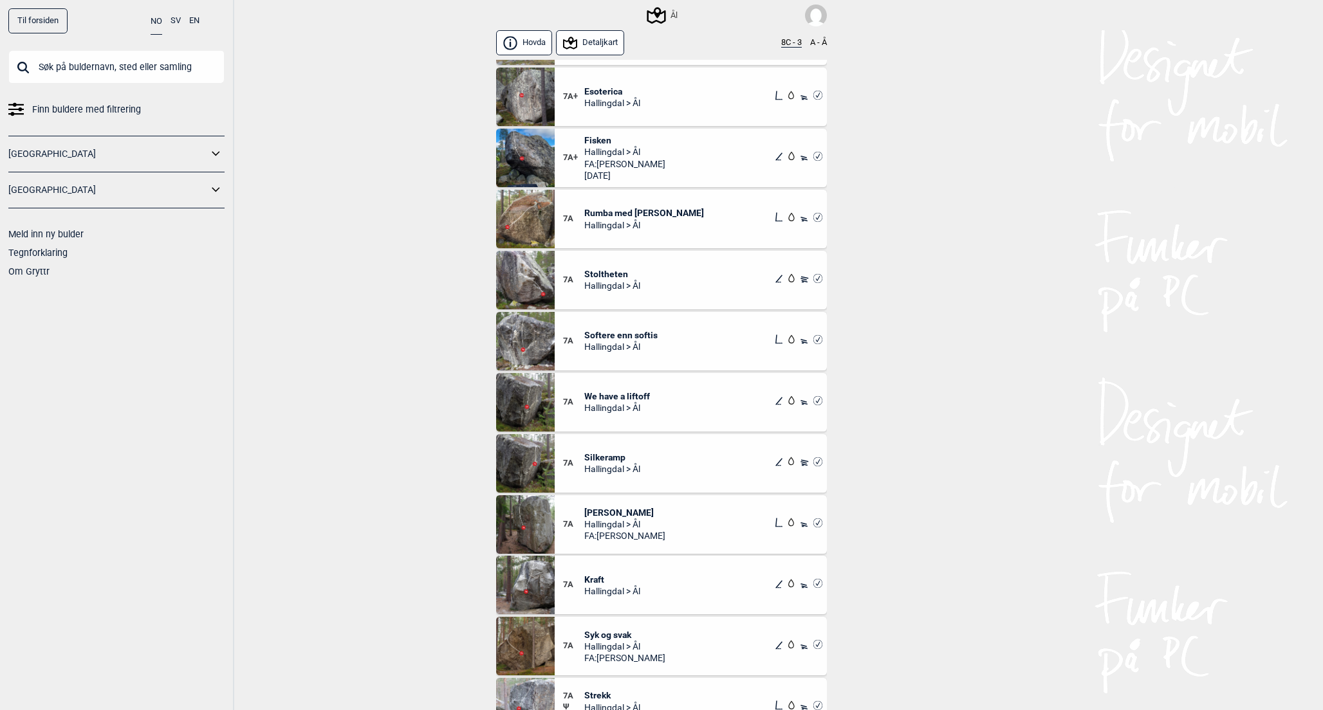
scroll to position [1287, 0]
click at [602, 272] on span "Stoltheten" at bounding box center [612, 272] width 56 height 12
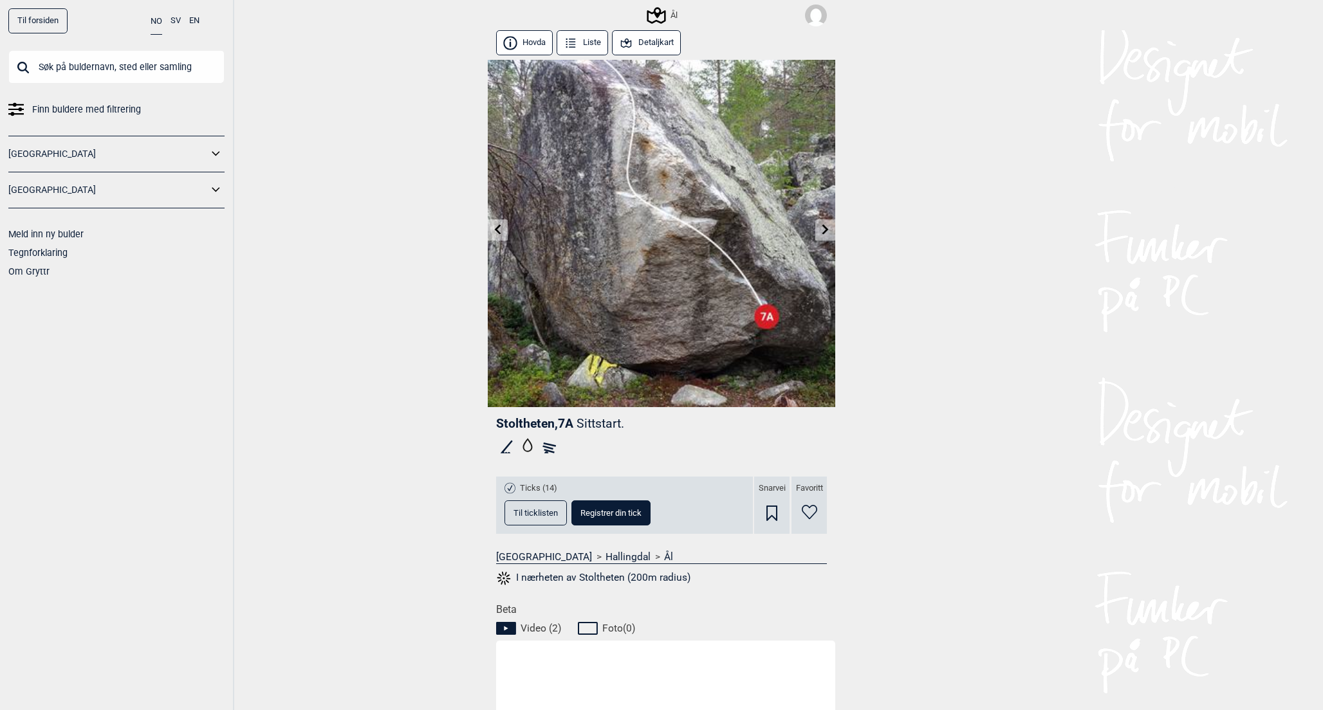
click at [551, 509] on span "Til ticklisten" at bounding box center [535, 513] width 44 height 8
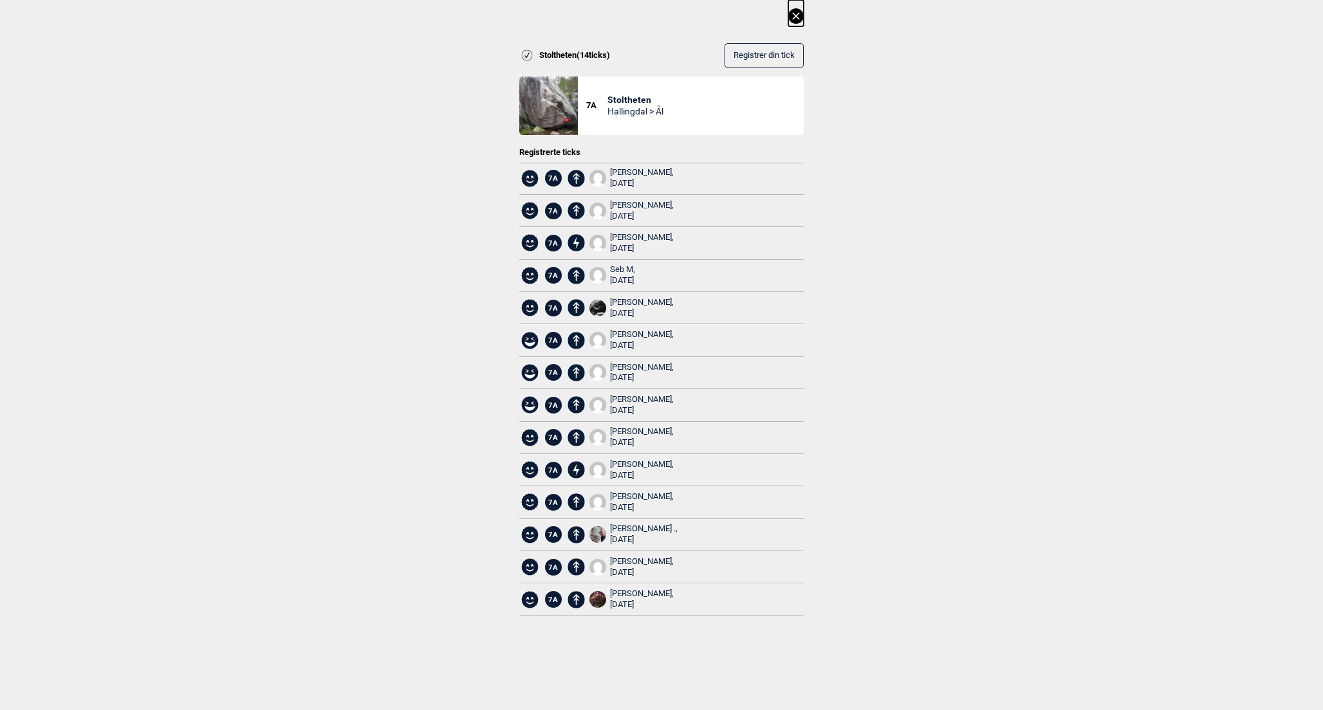
click at [800, 12] on icon at bounding box center [795, 15] width 15 height 15
